Goal: Task Accomplishment & Management: Manage account settings

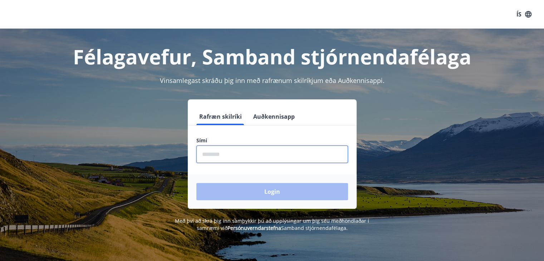
click at [208, 159] on input "phone" at bounding box center [272, 155] width 152 height 18
click at [252, 191] on div "Login" at bounding box center [272, 192] width 169 height 34
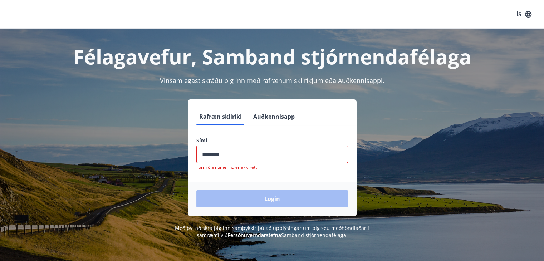
click at [234, 155] on input "phone" at bounding box center [272, 155] width 152 height 18
drag, startPoint x: 233, startPoint y: 155, endPoint x: 177, endPoint y: 153, distance: 55.8
click at [177, 153] on div "Rafræn skilríki Auðkennisapp Sími ​ Formið á númerinu er ekki rétt Login" at bounding box center [272, 157] width 498 height 117
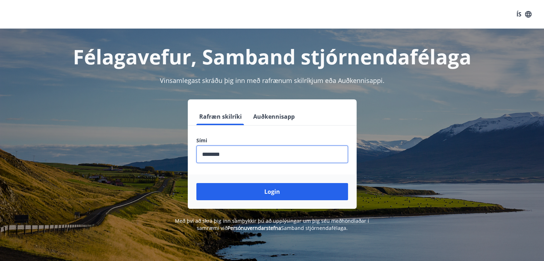
type input "********"
click at [196, 183] on button "Login" at bounding box center [272, 191] width 152 height 17
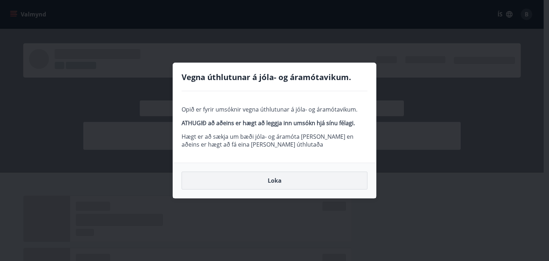
click at [273, 182] on button "Loka" at bounding box center [275, 181] width 186 height 18
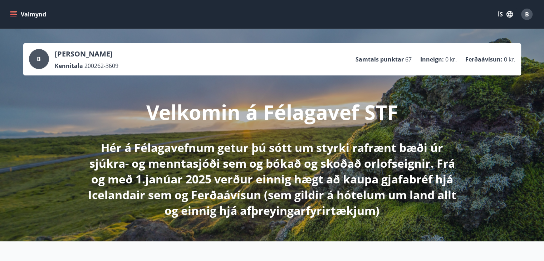
click at [13, 14] on icon "menu" at bounding box center [13, 14] width 7 height 7
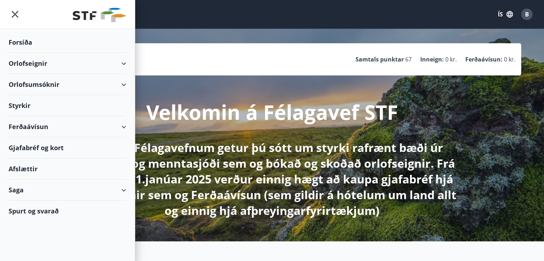
click at [45, 209] on div "Spurt og svarað" at bounding box center [68, 211] width 118 height 21
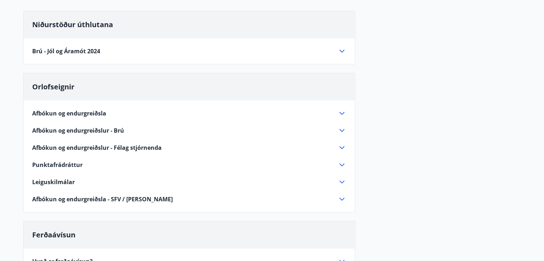
scroll to position [107, 0]
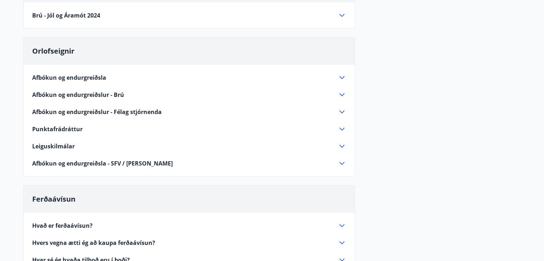
click at [65, 128] on span "Punktafrádráttur" at bounding box center [57, 129] width 50 height 8
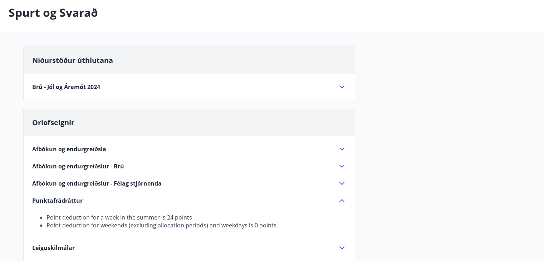
scroll to position [0, 0]
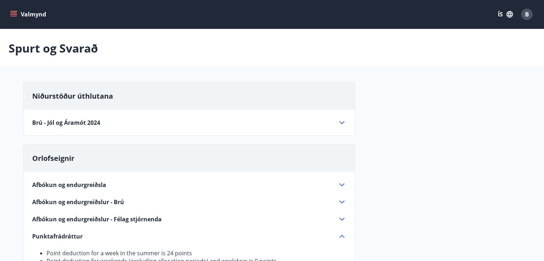
click at [499, 13] on button "ÍS" at bounding box center [505, 14] width 23 height 13
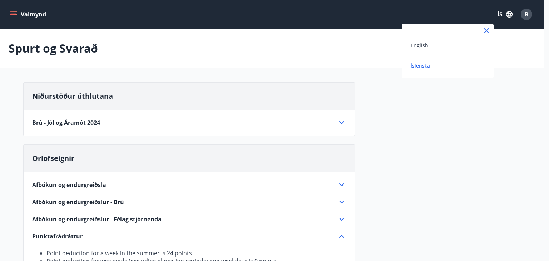
drag, startPoint x: 247, startPoint y: 42, endPoint x: 232, endPoint y: 40, distance: 15.2
click at [247, 43] on div at bounding box center [274, 130] width 549 height 261
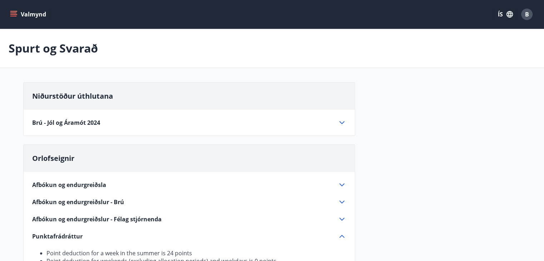
click at [15, 13] on icon "menu" at bounding box center [13, 14] width 7 height 7
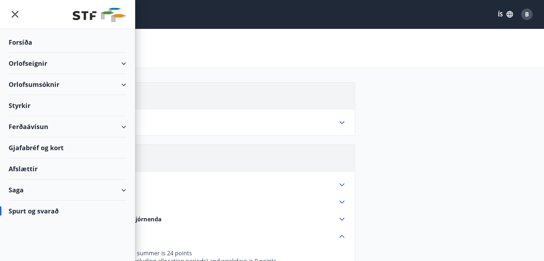
click at [38, 211] on div "Spurt og svarað" at bounding box center [68, 211] width 118 height 21
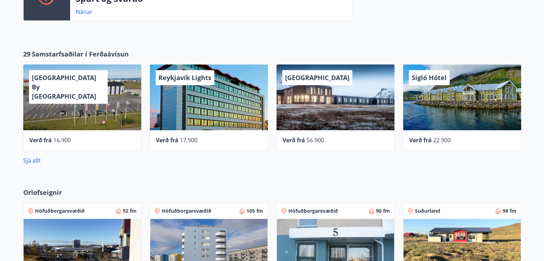
scroll to position [568, 0]
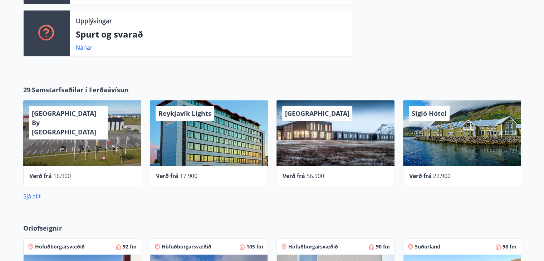
click at [404, 128] on div "Sigló Hótel" at bounding box center [462, 133] width 118 height 66
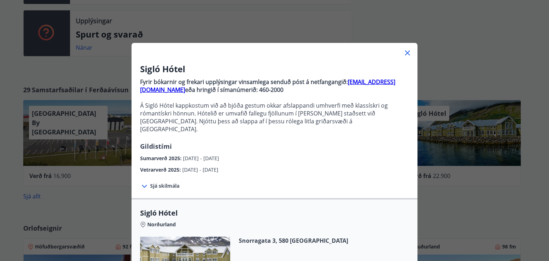
click at [405, 50] on icon at bounding box center [407, 53] width 9 height 9
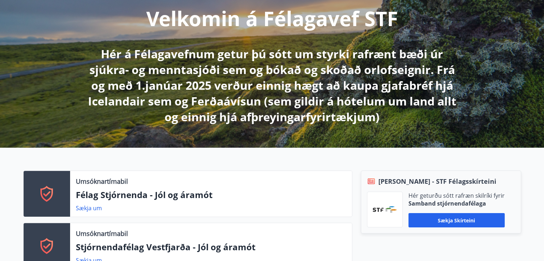
scroll to position [0, 0]
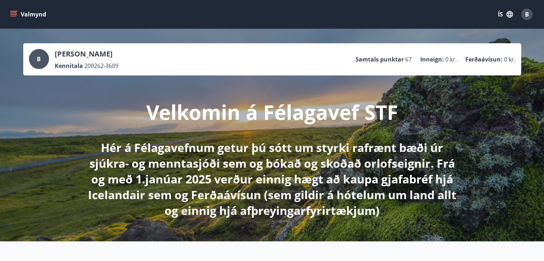
click at [14, 14] on icon "menu" at bounding box center [13, 14] width 7 height 7
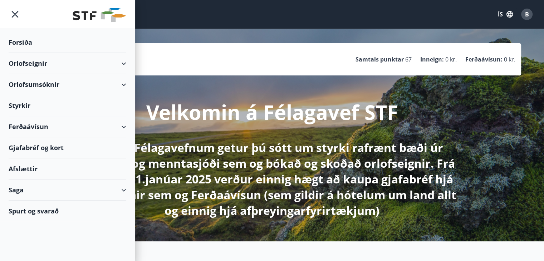
click at [23, 104] on div "Styrkir" at bounding box center [68, 105] width 118 height 21
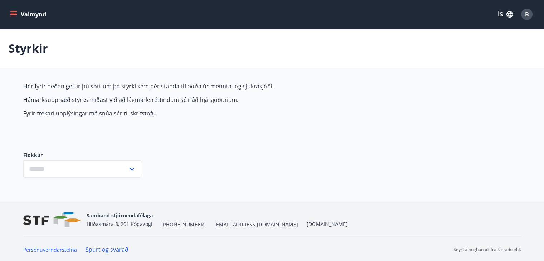
type input "***"
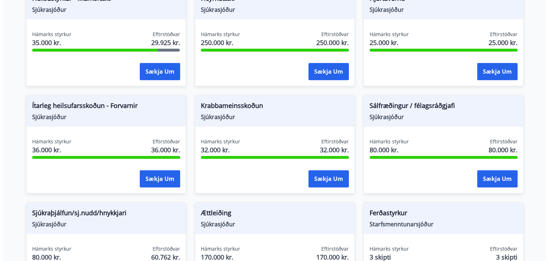
scroll to position [452, 0]
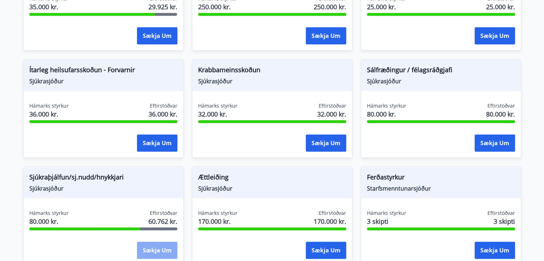
click at [149, 251] on button "Sækja um" at bounding box center [157, 250] width 40 height 17
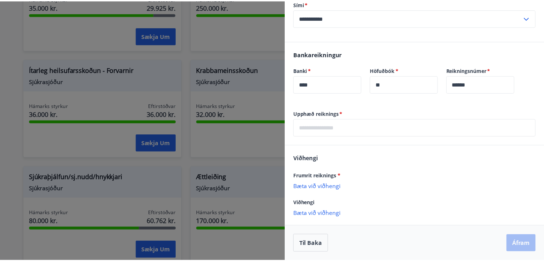
scroll to position [0, 0]
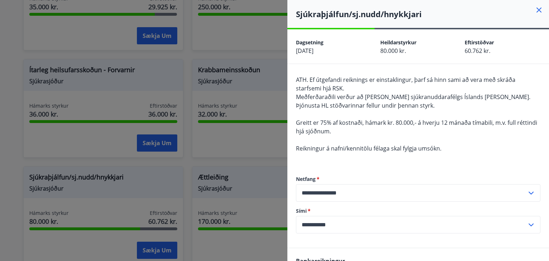
click at [535, 8] on icon at bounding box center [539, 10] width 9 height 9
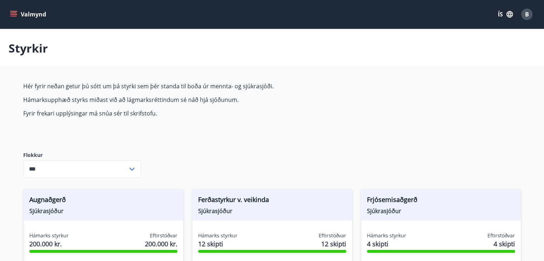
click at [12, 15] on icon "menu" at bounding box center [13, 14] width 7 height 7
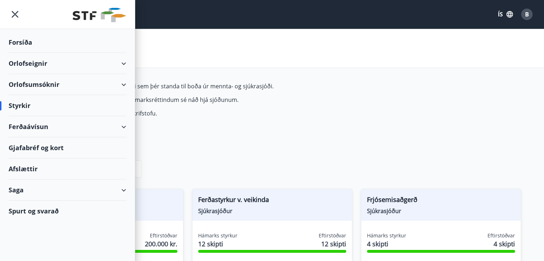
click at [17, 41] on div "Forsíða" at bounding box center [68, 42] width 118 height 21
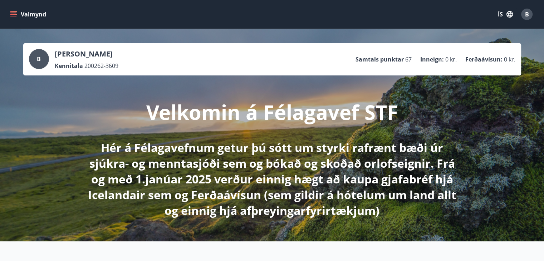
click at [528, 18] on span "B" at bounding box center [527, 14] width 4 height 8
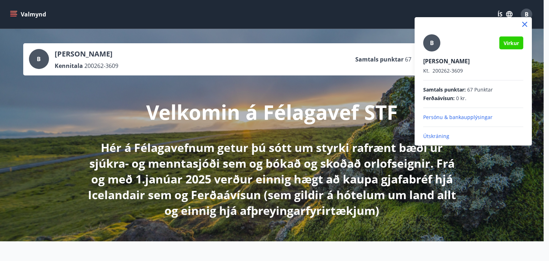
click at [431, 134] on p "Útskráning" at bounding box center [473, 136] width 100 height 7
